Goal: Find specific page/section: Find specific page/section

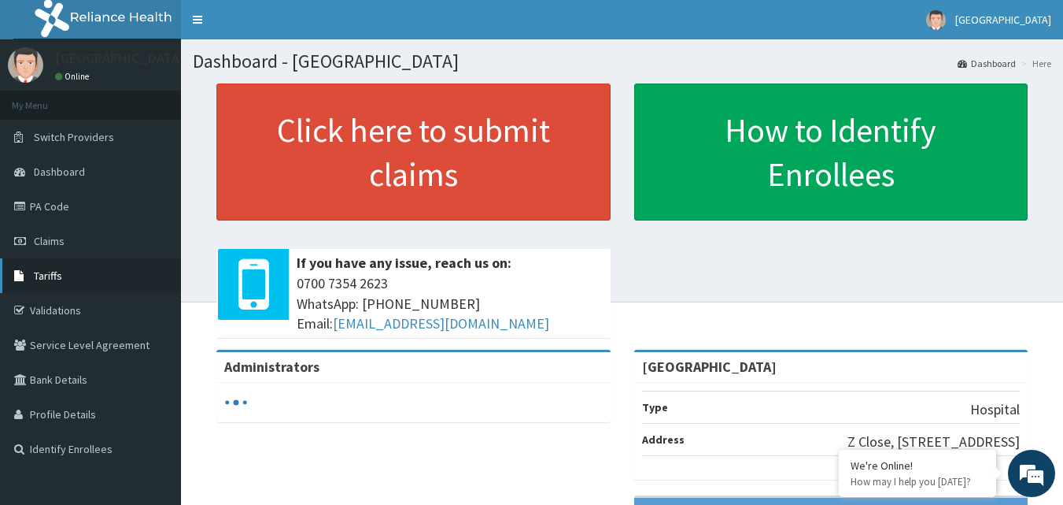
click at [44, 283] on link "Tariffs" at bounding box center [90, 275] width 181 height 35
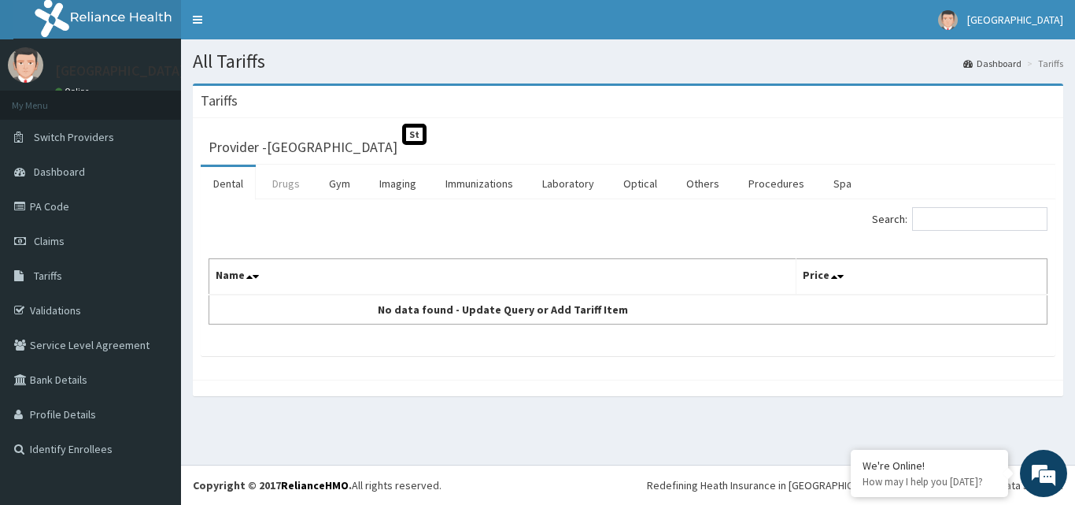
click at [292, 200] on link "Drugs" at bounding box center [286, 183] width 53 height 33
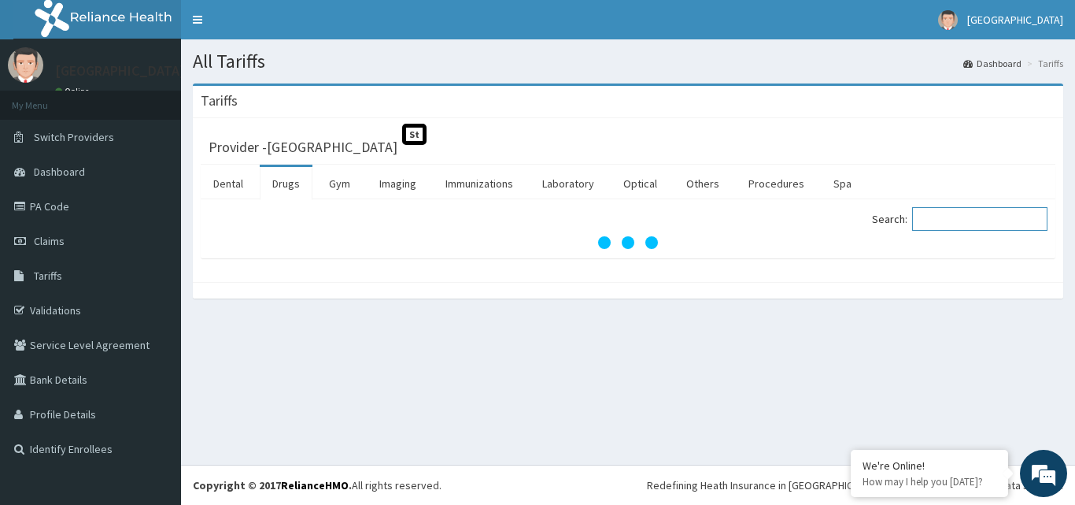
click at [939, 216] on input "Search:" at bounding box center [979, 219] width 135 height 24
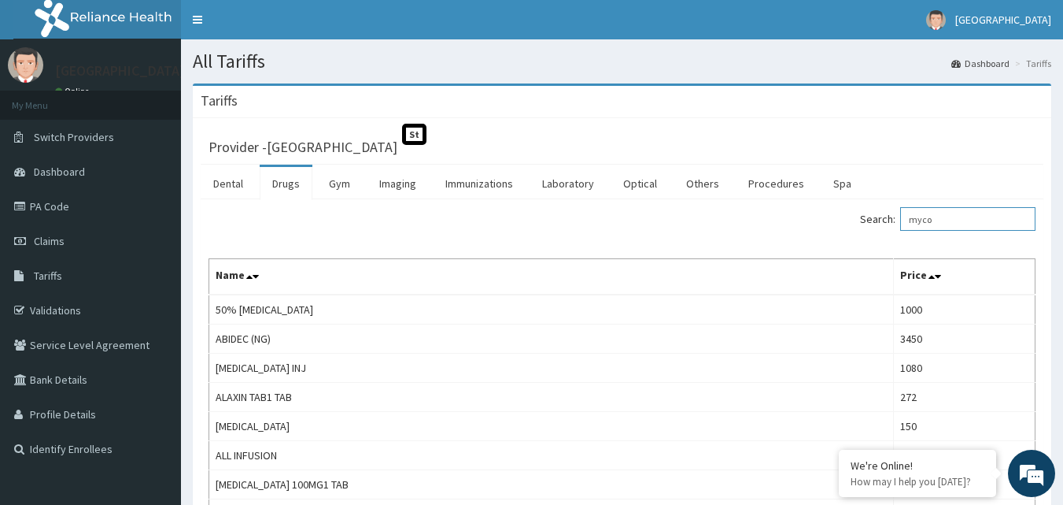
type input "mycot"
